Goal: Task Accomplishment & Management: Use online tool/utility

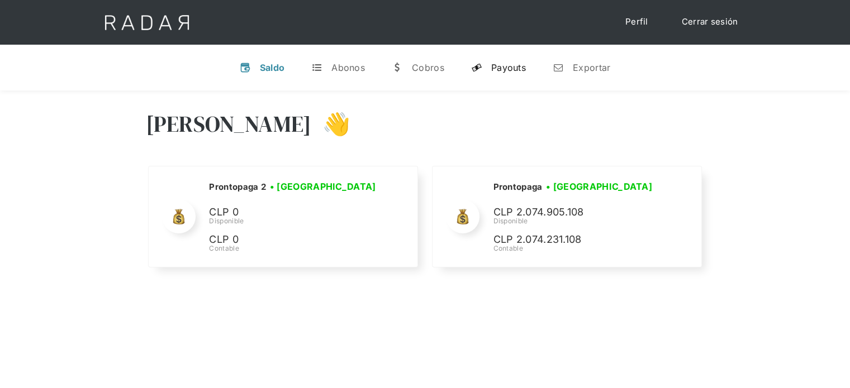
select select "prontopaga"
click at [512, 66] on div "Payouts" at bounding box center [508, 67] width 35 height 11
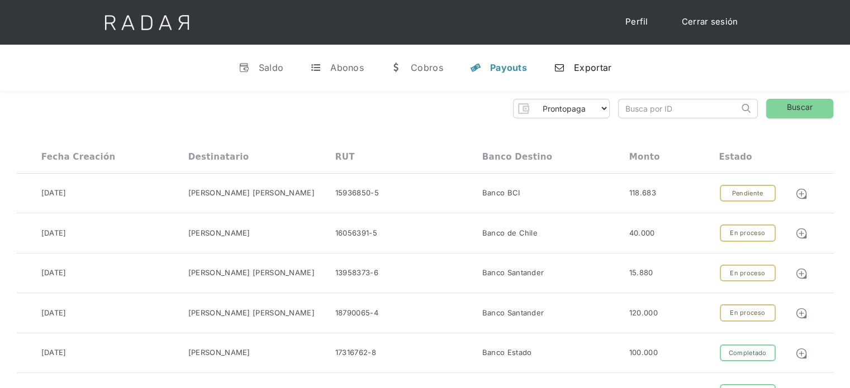
click at [597, 70] on div "Exportar" at bounding box center [592, 67] width 37 height 11
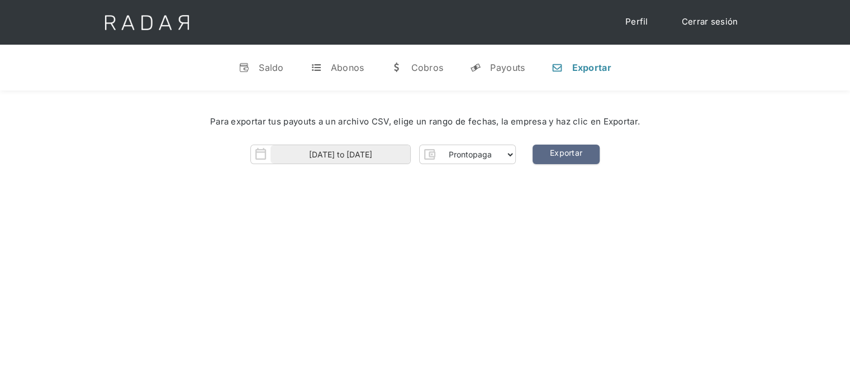
click at [382, 145] on div "[DATE] to [DATE]" at bounding box center [330, 155] width 160 height 20
drag, startPoint x: 454, startPoint y: 153, endPoint x: 444, endPoint y: 152, distance: 10.1
click at [454, 153] on select "Prontopaga Prontopaga 2" at bounding box center [477, 155] width 76 height 18
click at [351, 212] on div "[PERSON_NAME] 👋 Cargando tus cuentas... Nombre de la empresa • [GEOGRAPHIC_DATA…" at bounding box center [425, 285] width 850 height 388
click at [355, 155] on input "[DATE] to [DATE]" at bounding box center [340, 154] width 140 height 18
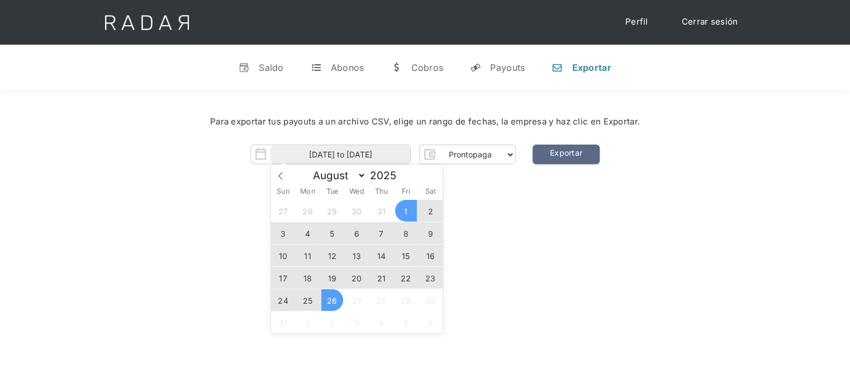
click at [327, 302] on span "26" at bounding box center [332, 300] width 22 height 22
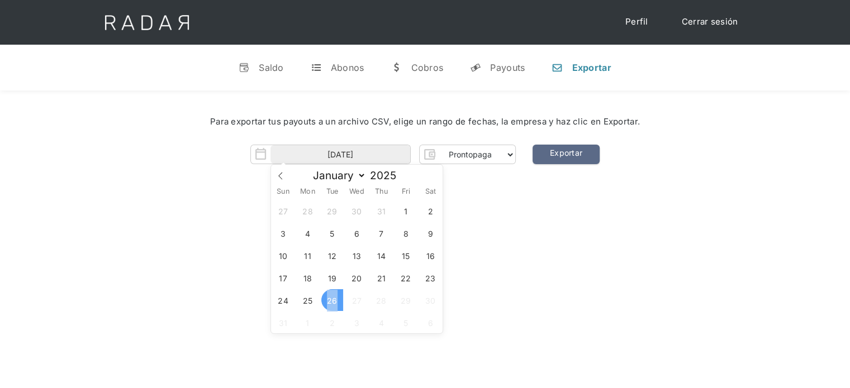
click at [327, 302] on span "26" at bounding box center [332, 300] width 22 height 22
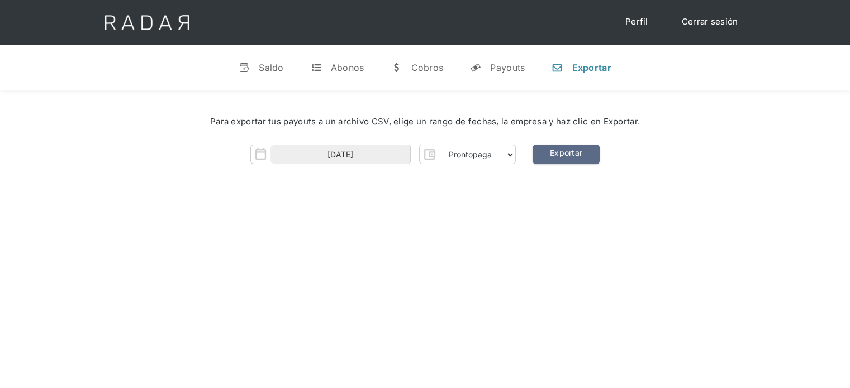
drag, startPoint x: 578, startPoint y: 154, endPoint x: 573, endPoint y: 284, distance: 130.3
click at [578, 153] on link "Exportar" at bounding box center [565, 155] width 67 height 20
click at [330, 164] on body "Cargando... Cerrar sesión Perfil v Saldo t Abonos w [GEOGRAPHIC_DATA] y Payouts…" at bounding box center [425, 312] width 850 height 625
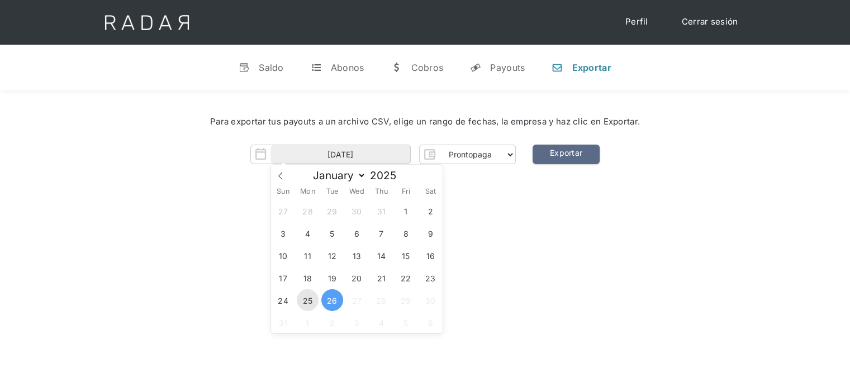
click at [310, 301] on span "25" at bounding box center [308, 300] width 22 height 22
click at [330, 298] on span "26" at bounding box center [332, 300] width 22 height 22
type input "[DATE] to [DATE]"
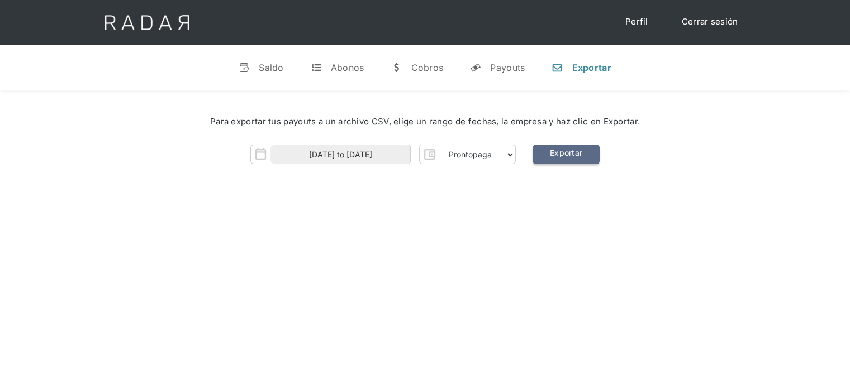
click at [593, 151] on link "Exportar" at bounding box center [565, 155] width 67 height 20
click at [581, 156] on link "Exportar" at bounding box center [565, 155] width 67 height 20
click at [410, 267] on div "[PERSON_NAME] 👋 Cargando tus cuentas... Nombre de la empresa • [GEOGRAPHIC_DATA…" at bounding box center [425, 285] width 850 height 388
